Goal: Navigation & Orientation: Understand site structure

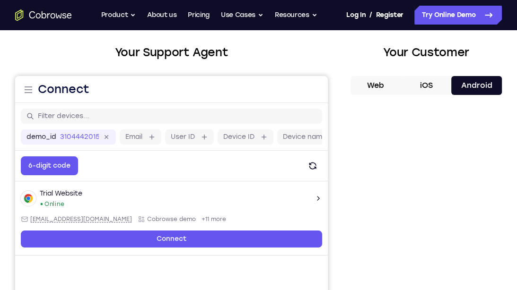
scroll to position [60, 0]
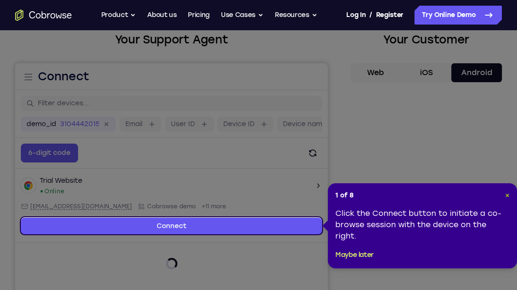
click at [507, 198] on span "×" at bounding box center [507, 196] width 4 height 8
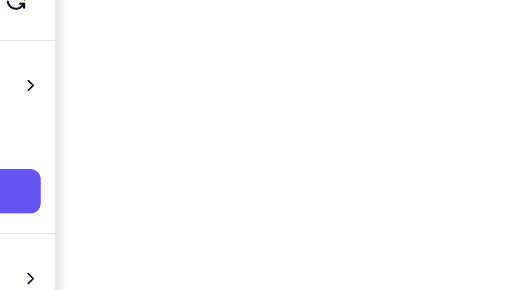
scroll to position [172, 0]
